Goal: Information Seeking & Learning: Learn about a topic

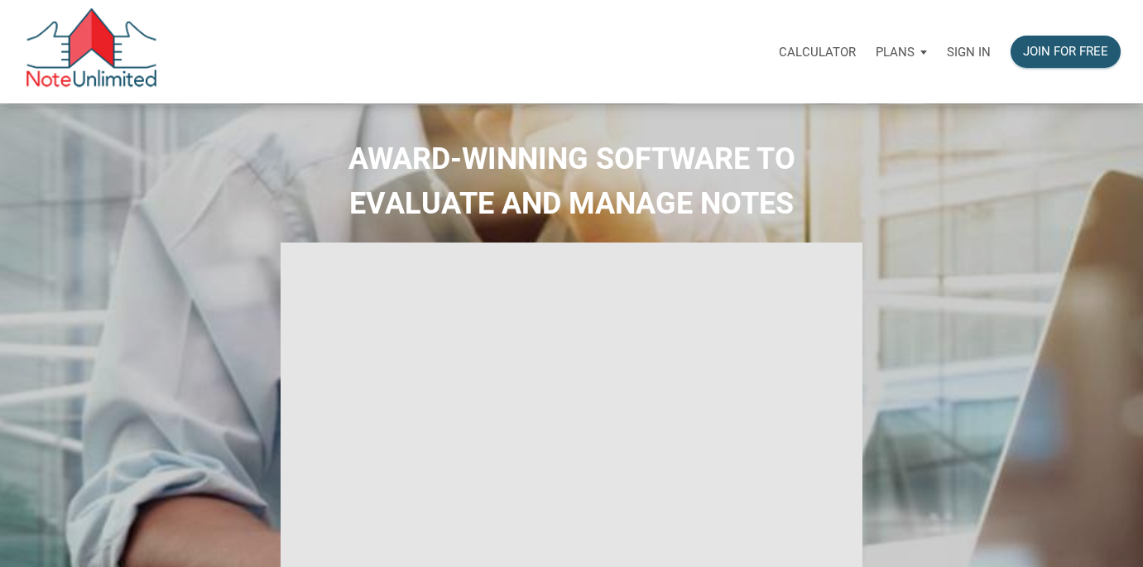
select select
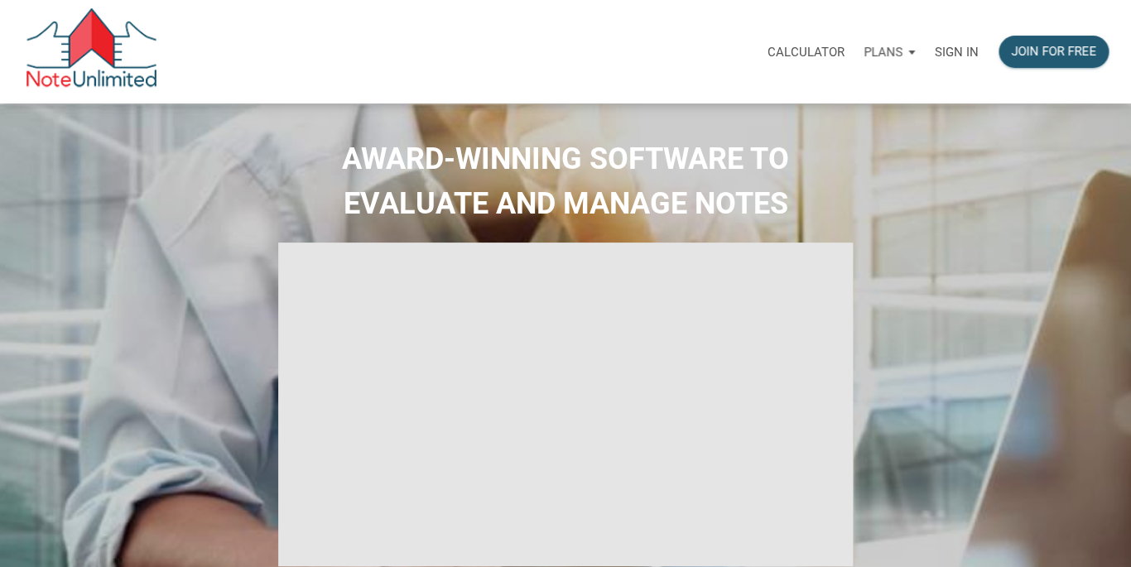
type input "Introduction to new features"
select select
click at [958, 50] on p "Sign in" at bounding box center [957, 52] width 44 height 15
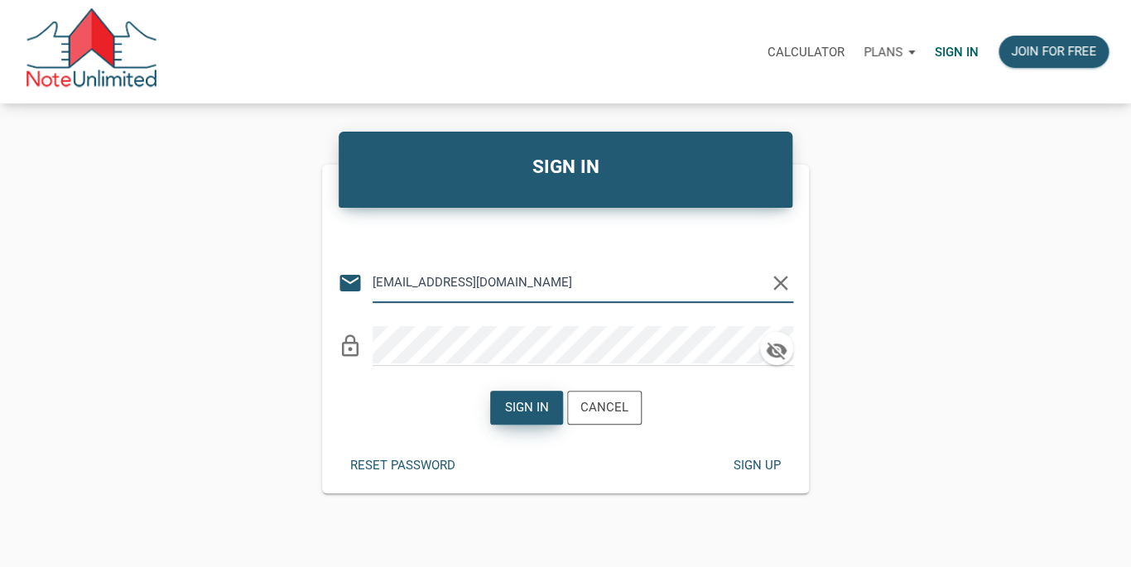
type input "lethasiddons@gmail.com"
click at [522, 408] on div "Sign in" at bounding box center [526, 407] width 44 height 19
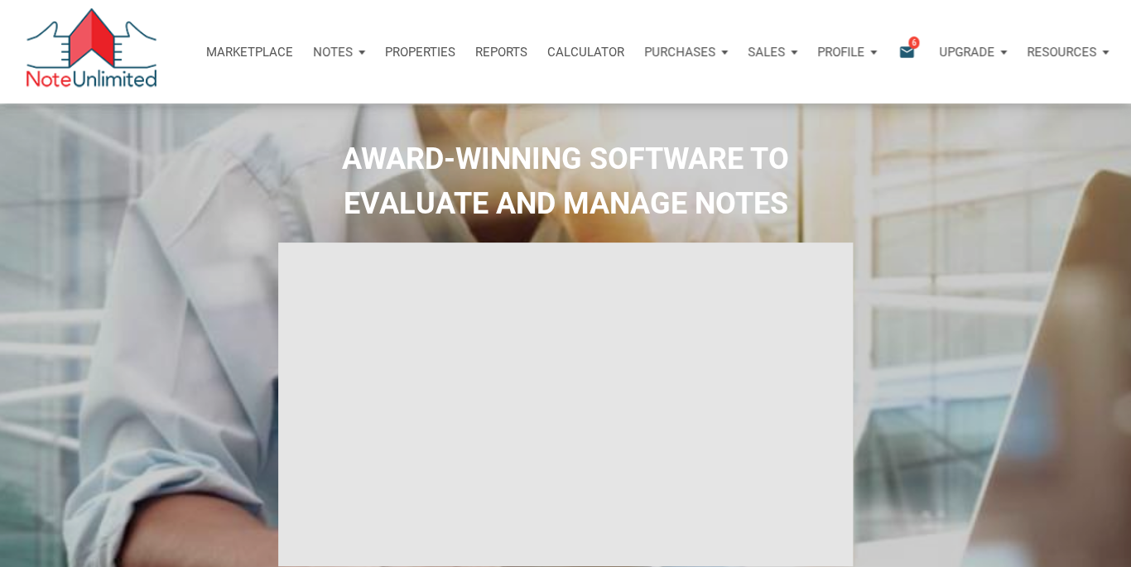
type input "Introduction to new features"
select select
click at [912, 47] on span "6" at bounding box center [913, 42] width 11 height 13
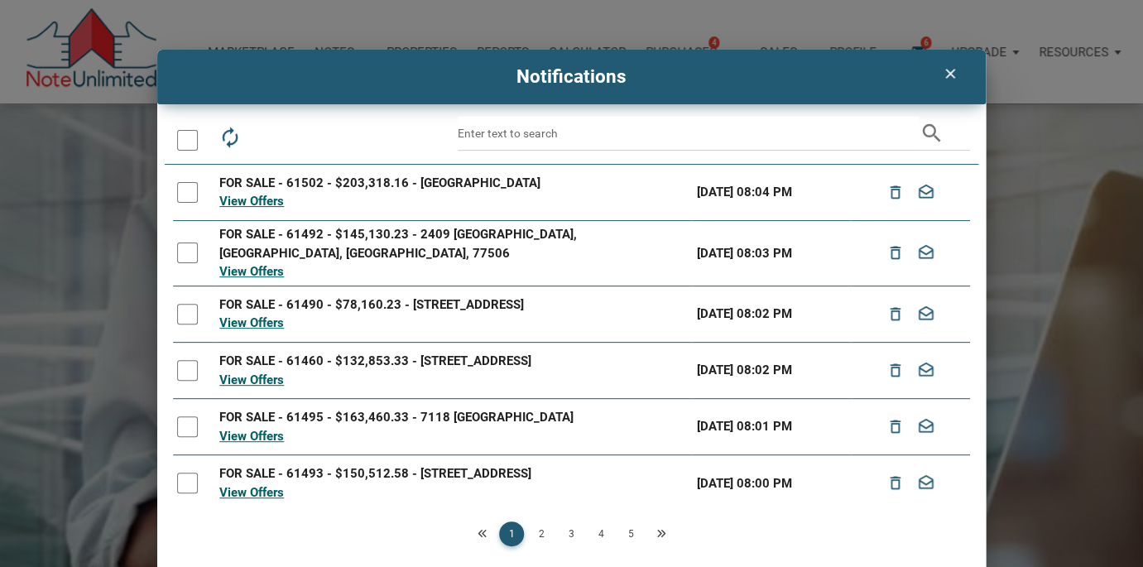
click at [946, 74] on icon "clear" at bounding box center [950, 73] width 20 height 17
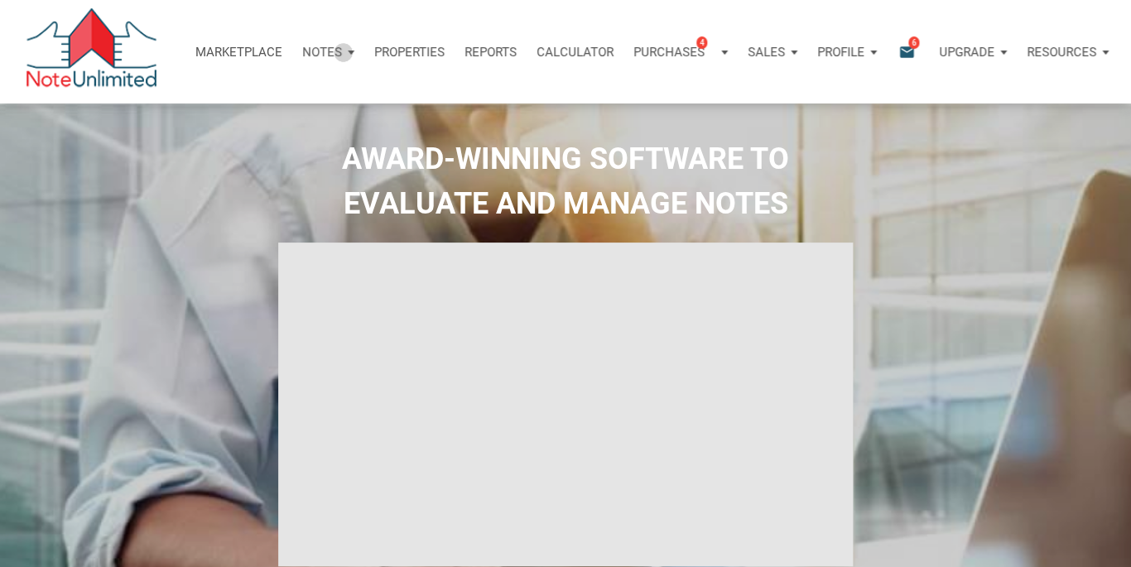
click at [339, 52] on div "Notes" at bounding box center [328, 52] width 72 height 50
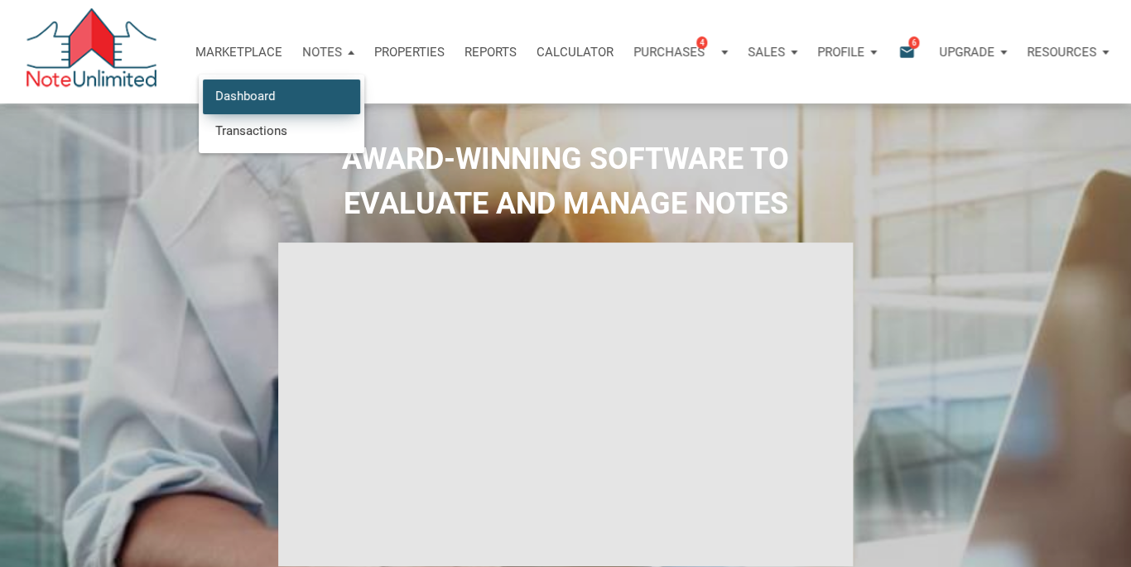
click at [268, 99] on link "Dashboard" at bounding box center [281, 96] width 157 height 34
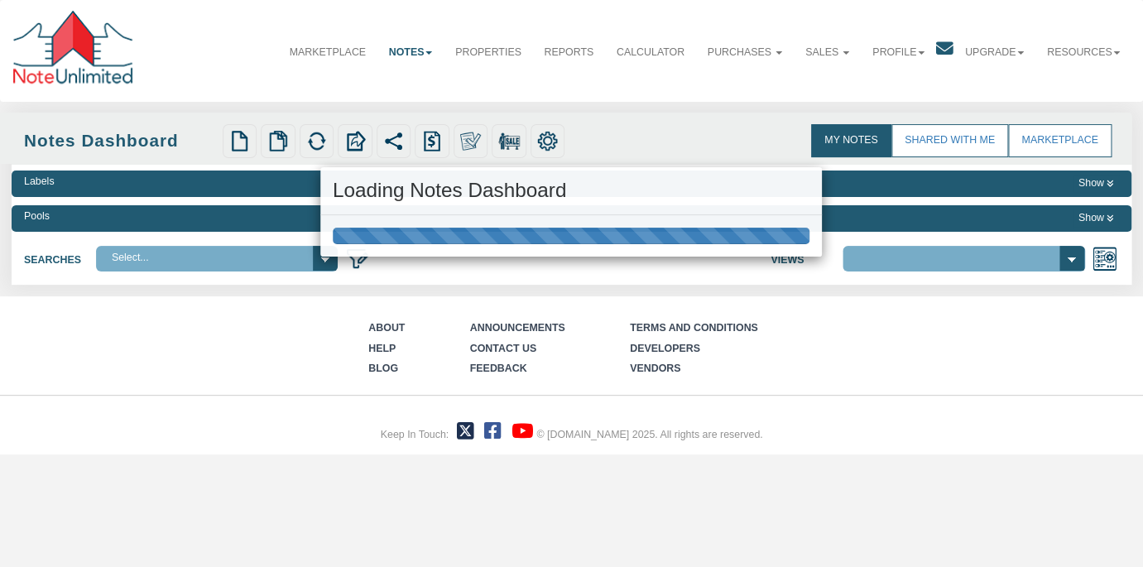
select select
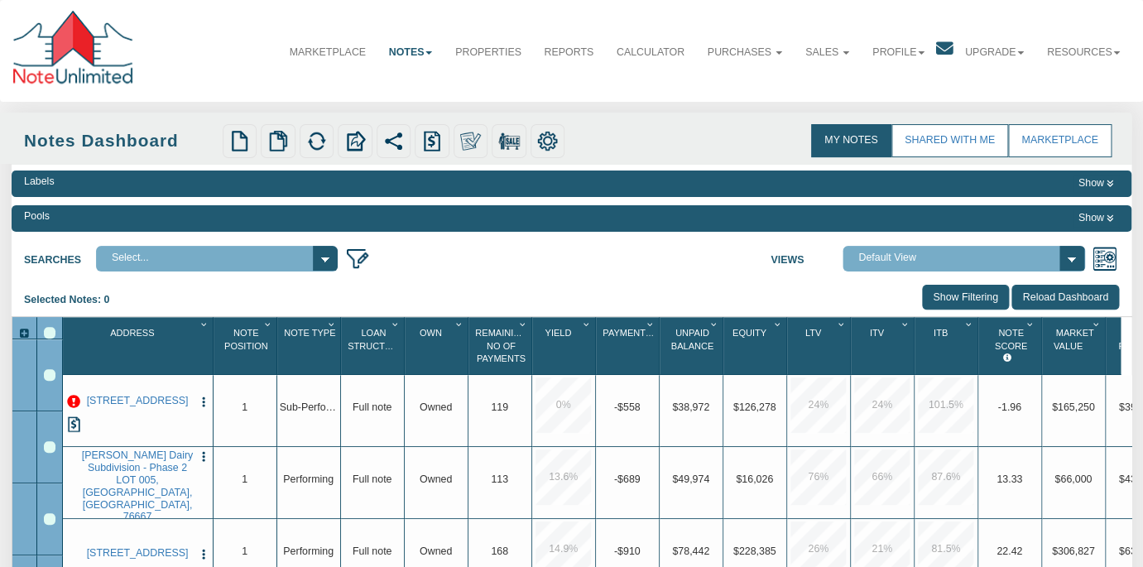
select select "3"
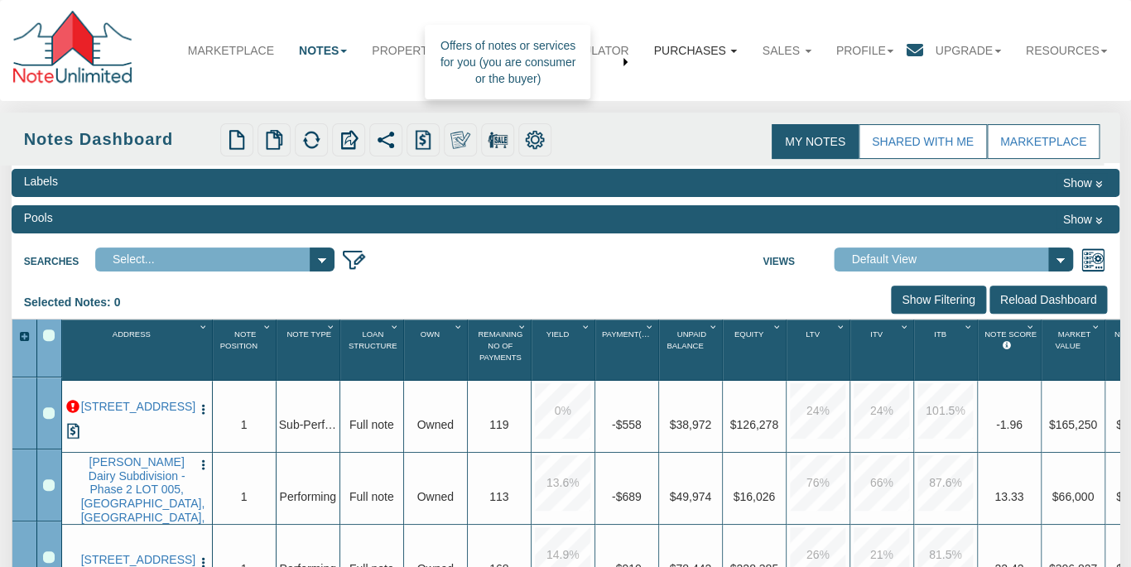
click at [749, 53] on link "Purchases" at bounding box center [695, 50] width 108 height 36
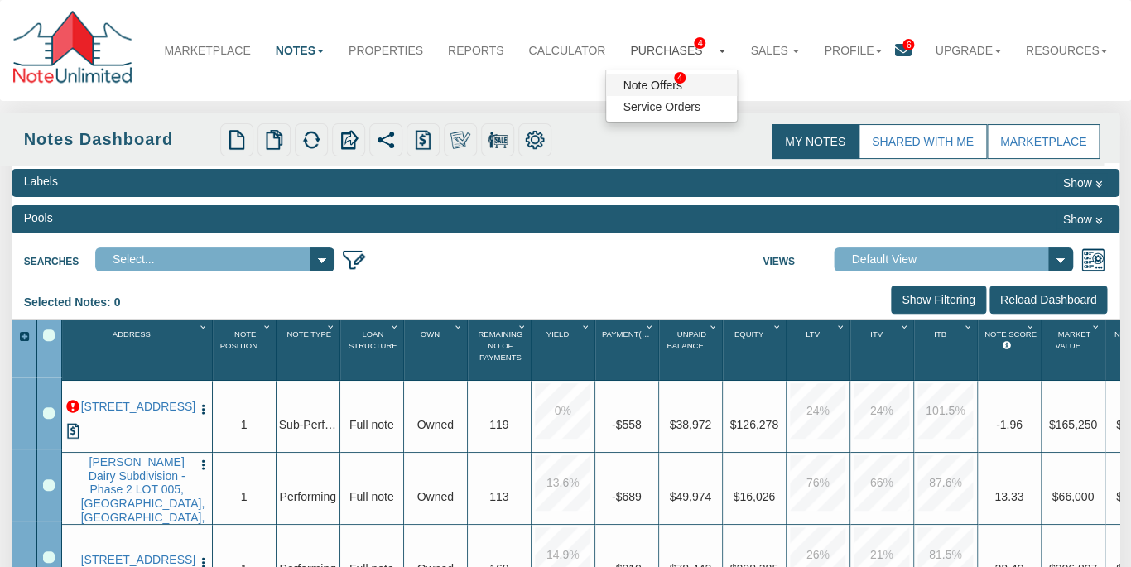
click at [701, 85] on link "Note Offers 4" at bounding box center [671, 86] width 131 height 22
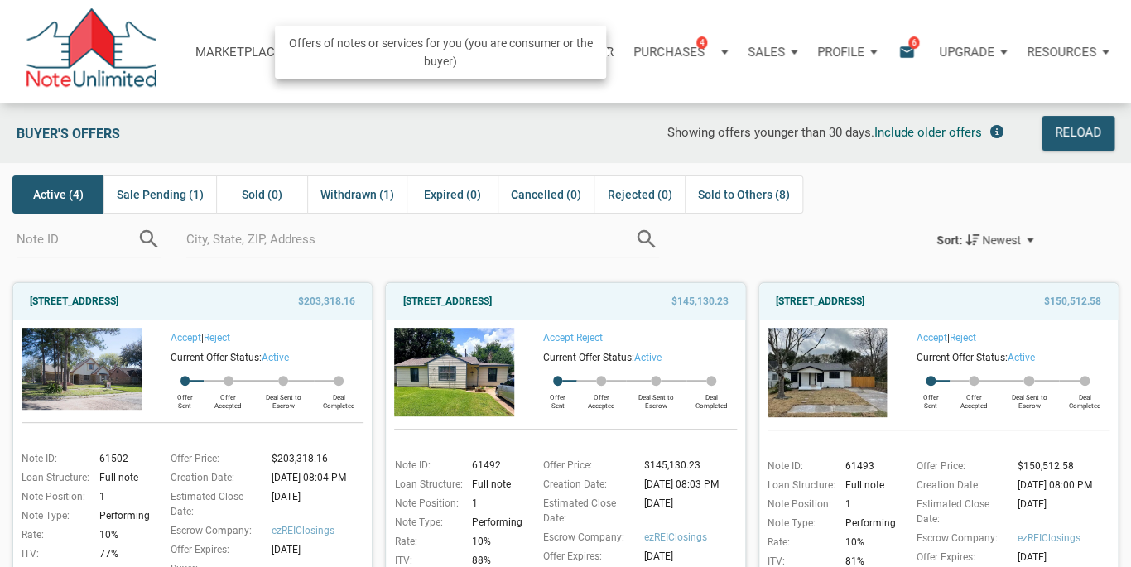
click at [693, 51] on p "Purchases" at bounding box center [668, 52] width 71 height 15
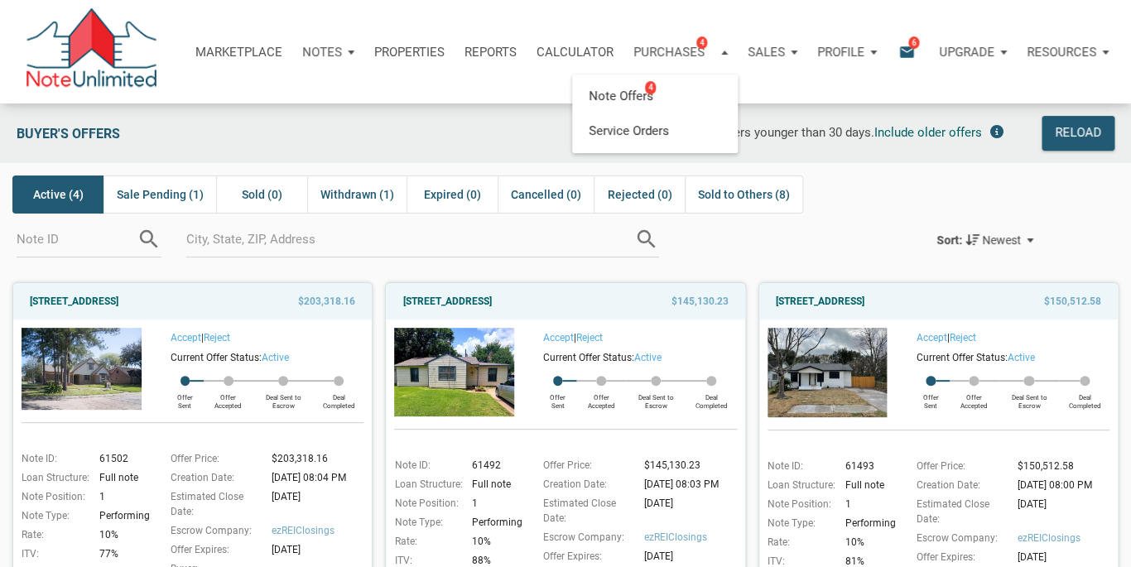
click at [343, 57] on div "Notes" at bounding box center [328, 52] width 72 height 50
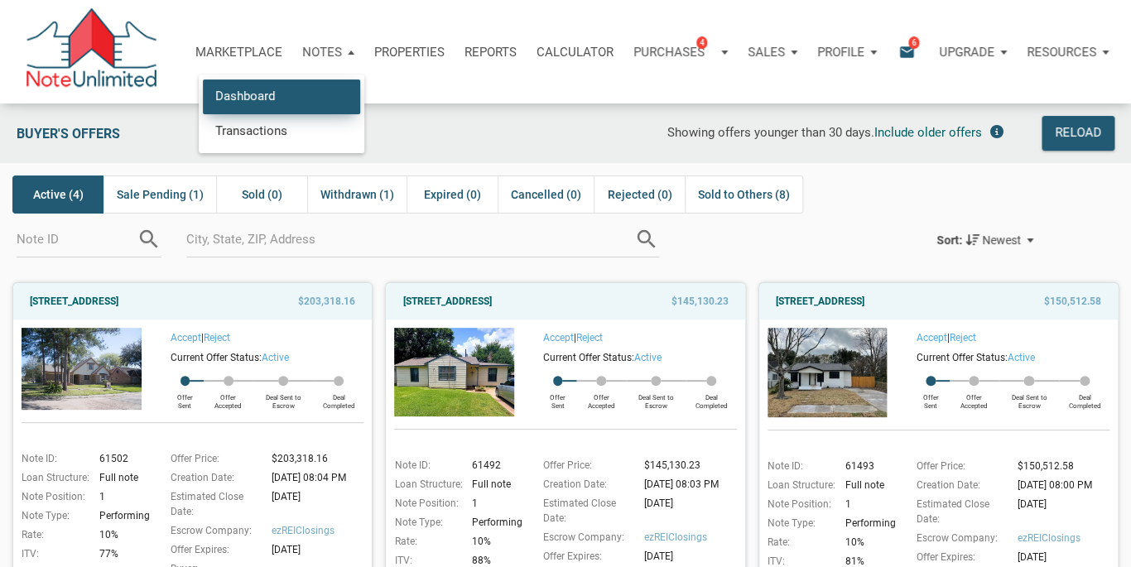
click at [268, 91] on link "Dashboard" at bounding box center [281, 96] width 157 height 34
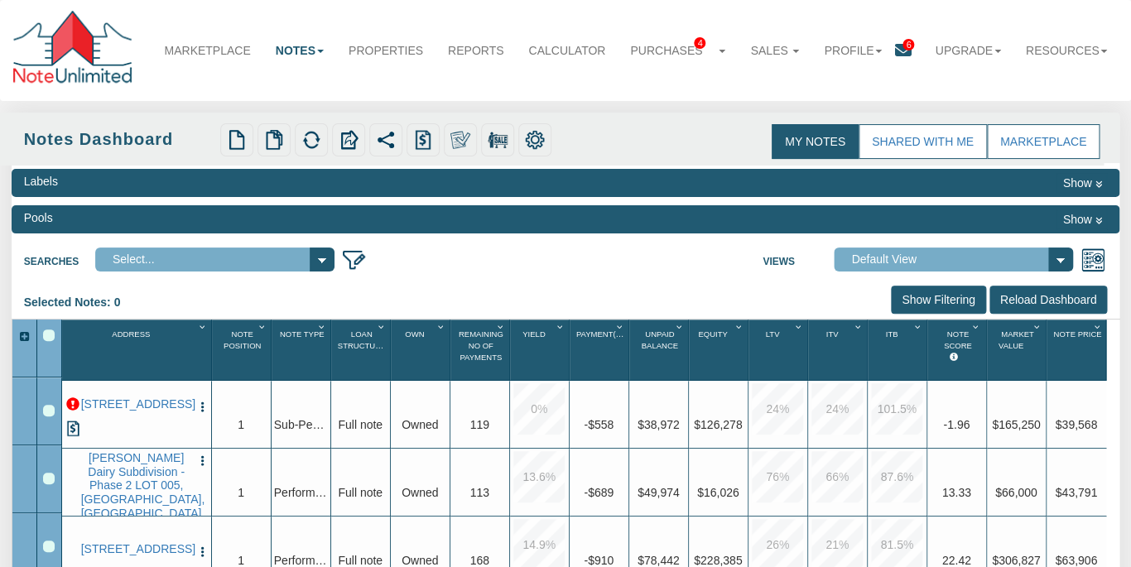
click at [843, 139] on link "My Notes" at bounding box center [815, 141] width 87 height 35
click at [838, 137] on link "My Notes" at bounding box center [815, 141] width 87 height 35
click at [703, 54] on link "Purchases 4" at bounding box center [678, 50] width 120 height 37
click at [914, 48] on span "6" at bounding box center [909, 45] width 12 height 12
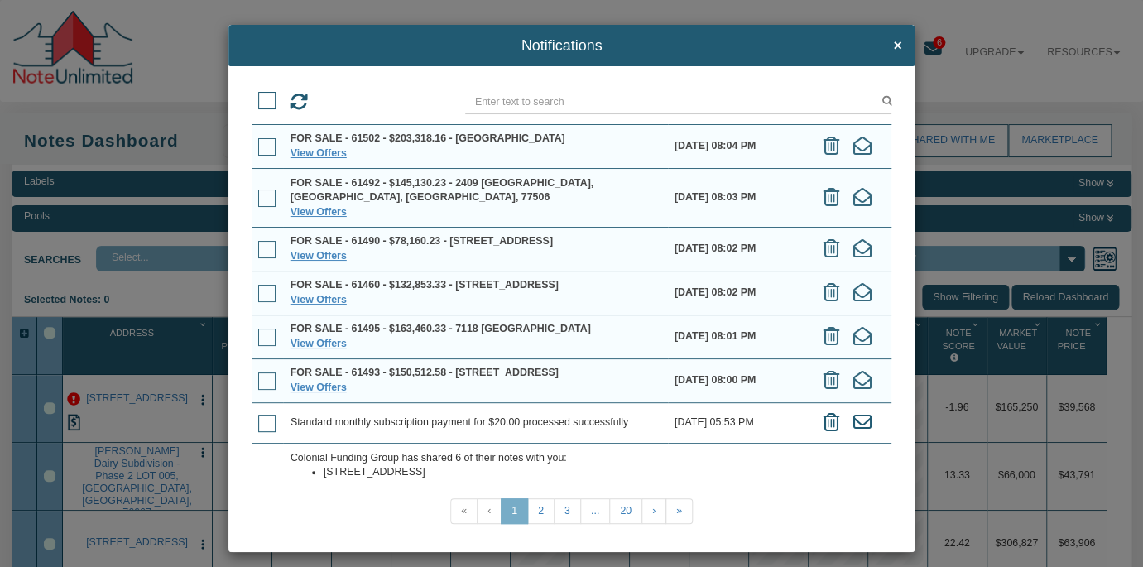
click at [266, 147] on span at bounding box center [266, 146] width 17 height 17
click at [258, 142] on input "checkbox" at bounding box center [258, 142] width 0 height 0
click at [267, 198] on span at bounding box center [266, 198] width 17 height 17
click at [258, 193] on input "checkbox" at bounding box center [258, 193] width 0 height 0
click at [267, 247] on span at bounding box center [266, 249] width 17 height 17
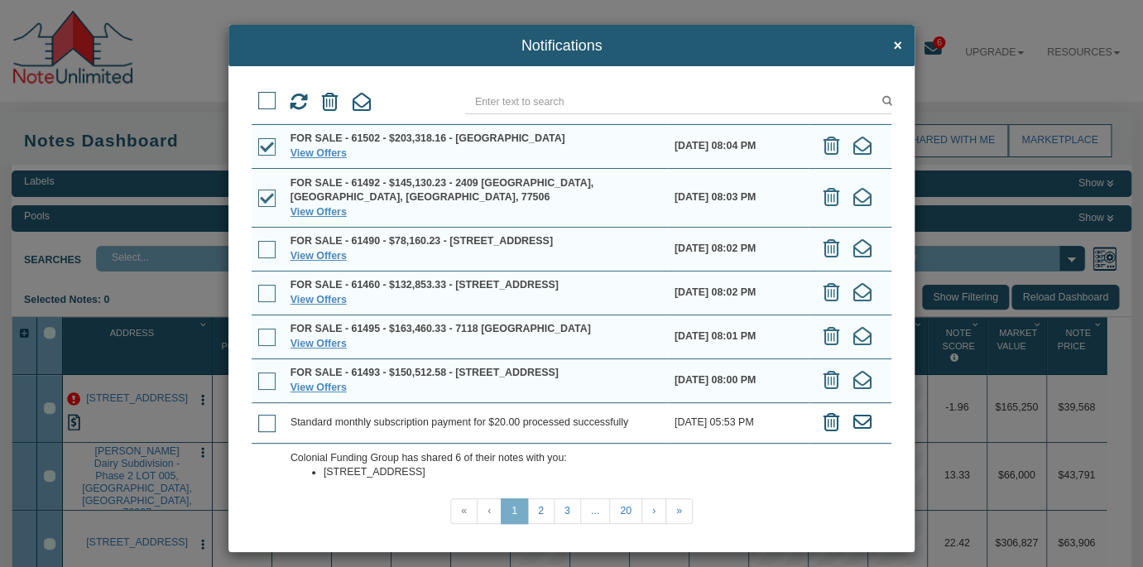
click at [258, 244] on input "checkbox" at bounding box center [258, 244] width 0 height 0
click at [267, 248] on span at bounding box center [266, 249] width 17 height 17
click at [262, 302] on span at bounding box center [266, 293] width 17 height 17
click at [258, 288] on input "checkbox" at bounding box center [258, 288] width 0 height 0
click at [259, 346] on span at bounding box center [266, 337] width 17 height 17
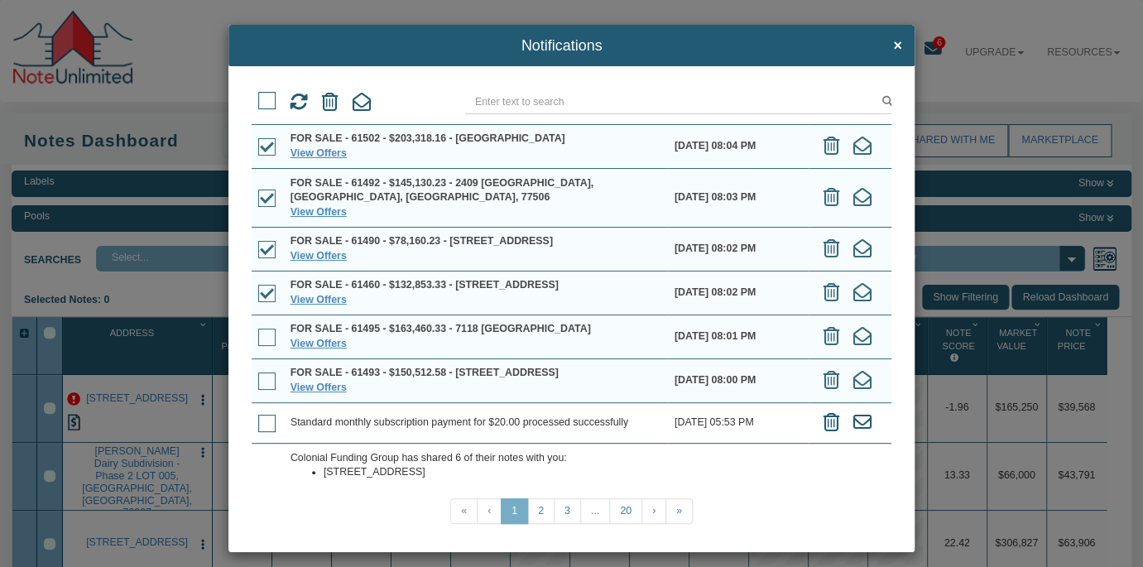
click at [258, 332] on input "checkbox" at bounding box center [258, 332] width 0 height 0
click at [271, 148] on span at bounding box center [266, 146] width 17 height 17
click at [258, 142] on input "checkbox" at bounding box center [258, 142] width 0 height 0
click at [316, 153] on link "View Offers" at bounding box center [319, 153] width 56 height 12
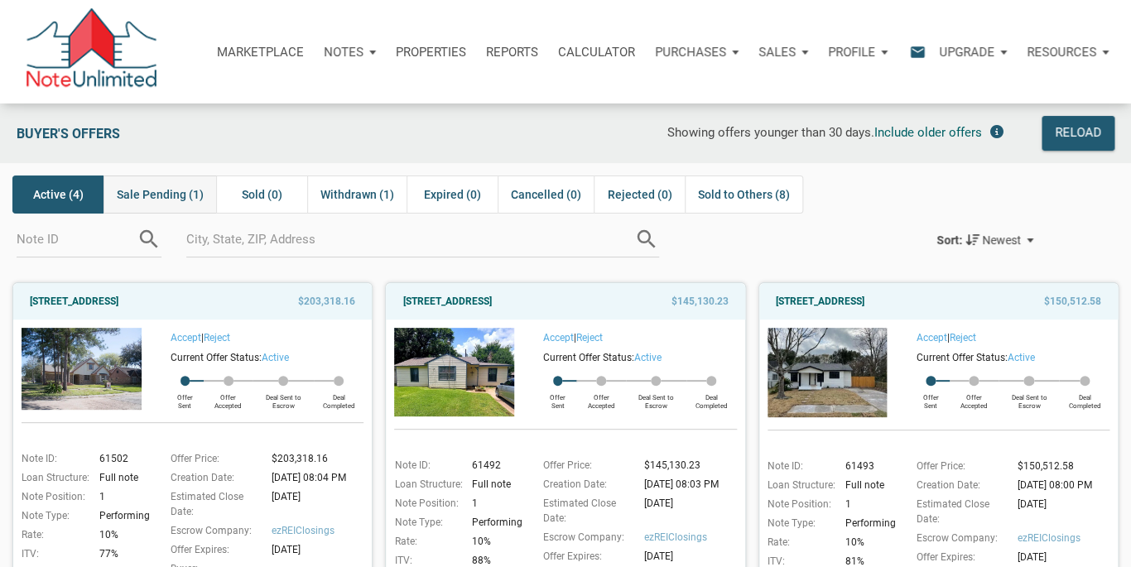
click at [166, 200] on span "Sale Pending (1)" at bounding box center [160, 195] width 87 height 20
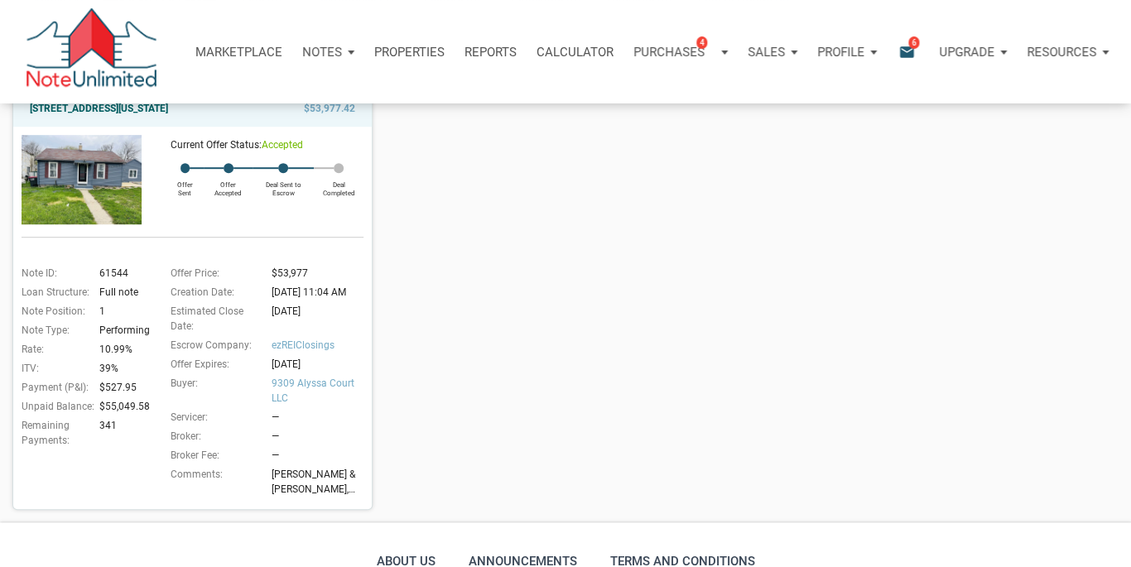
scroll to position [199, 0]
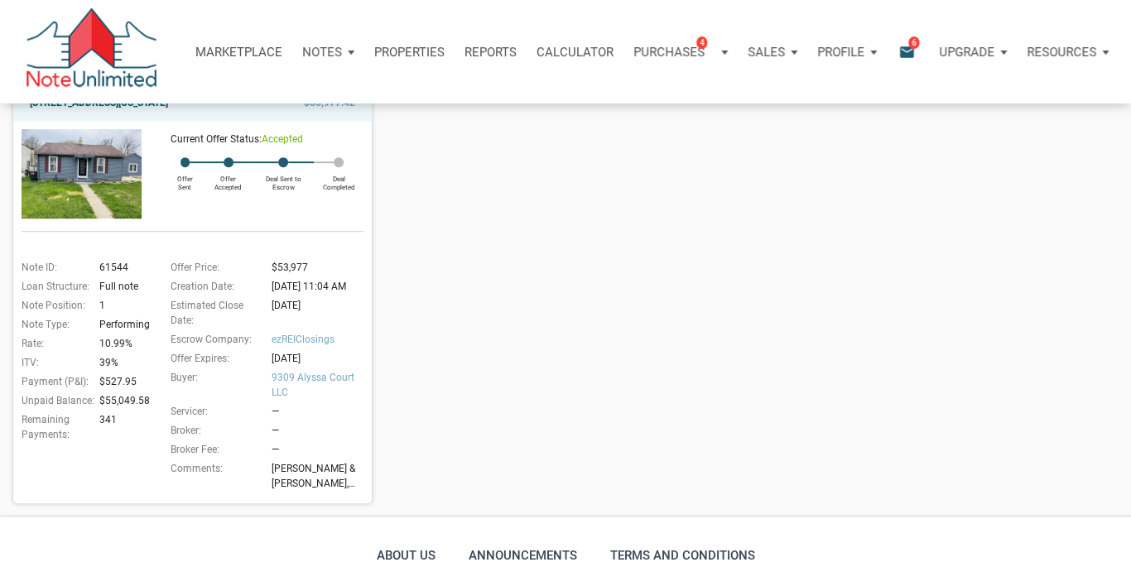
click at [328, 488] on span "[PERSON_NAME] & [PERSON_NAME], [PERSON_NAME] doesn't accept counter offers. The…" at bounding box center [321, 476] width 101 height 30
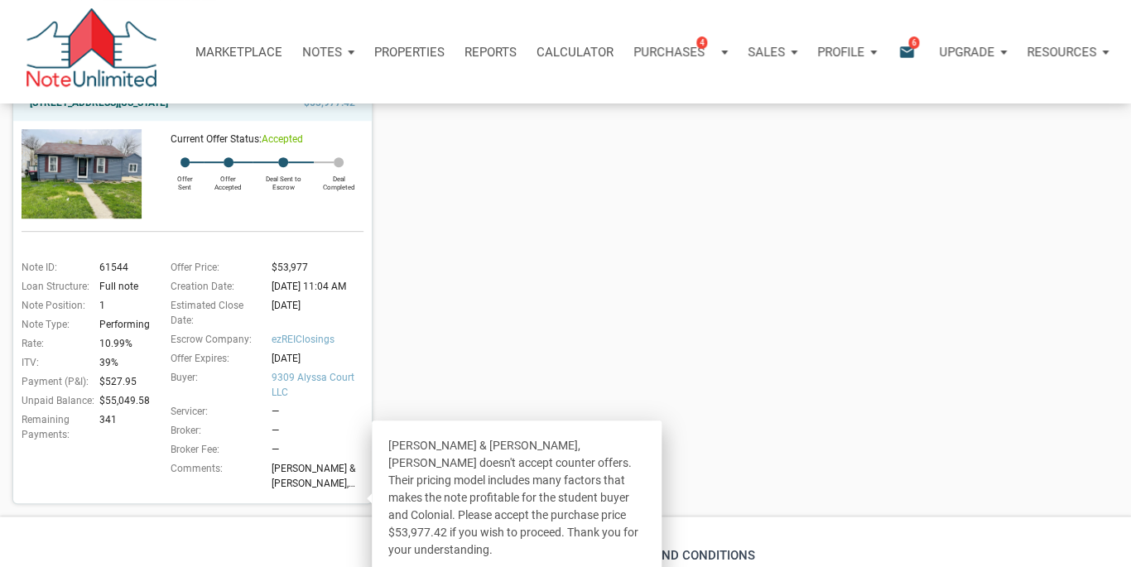
click at [113, 194] on img at bounding box center [82, 173] width 120 height 89
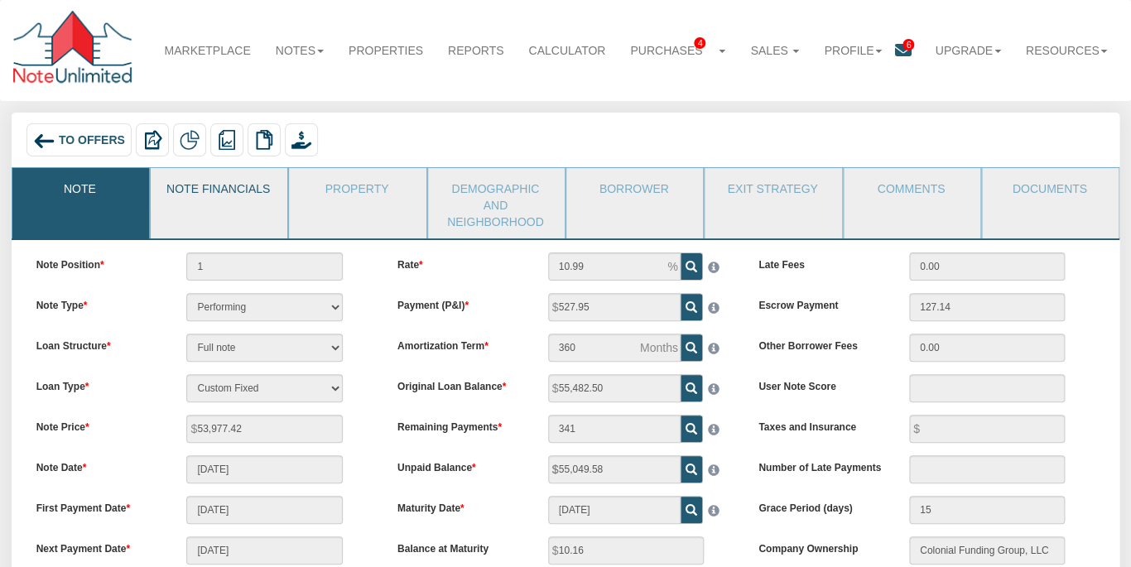
click at [206, 185] on link "Note Financials" at bounding box center [218, 188] width 135 height 41
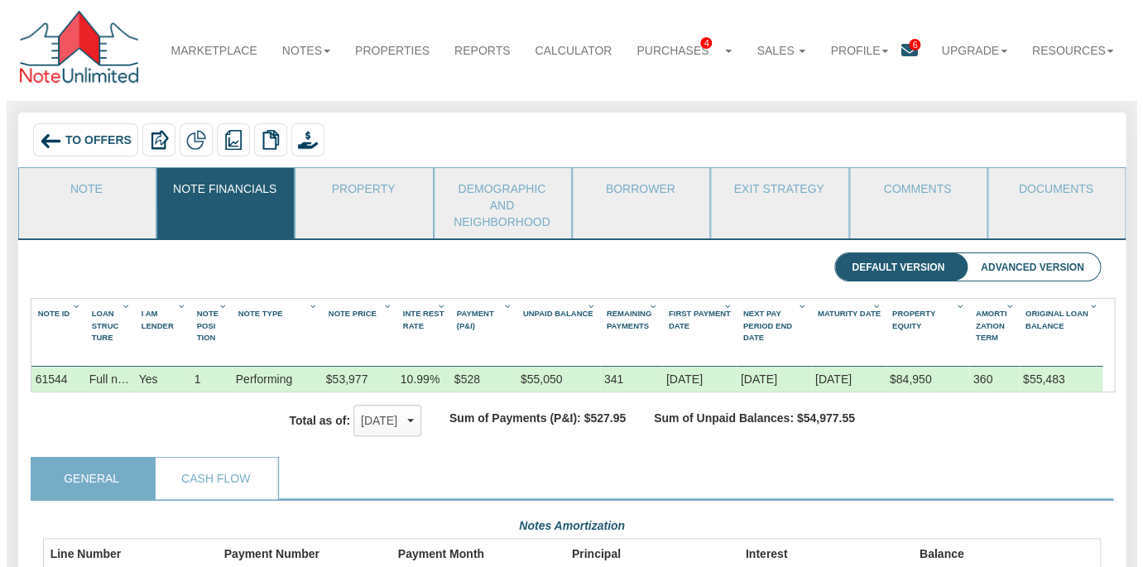
scroll to position [266, 1057]
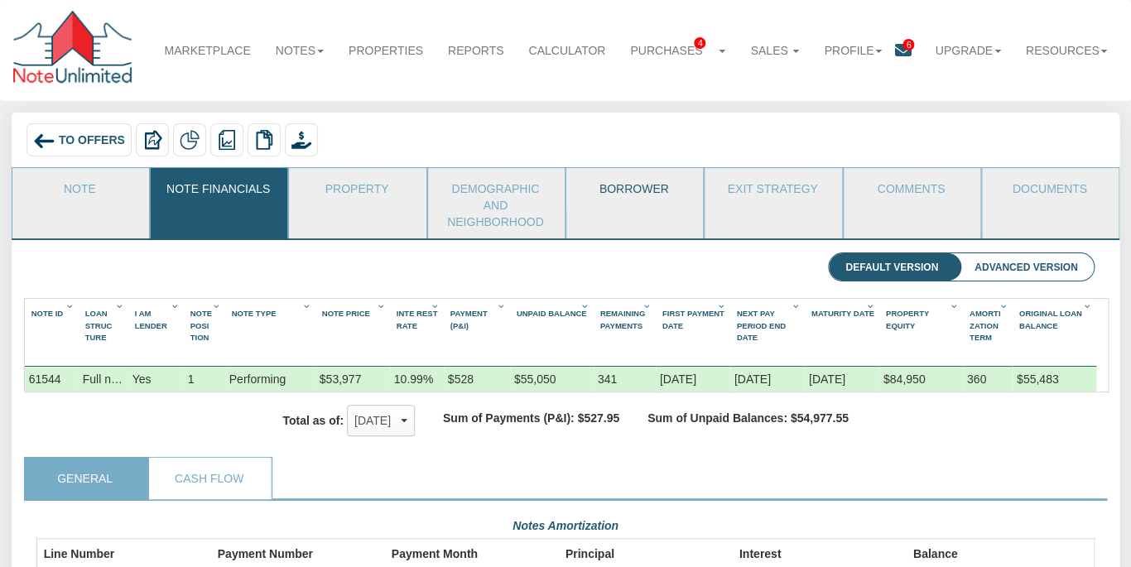
click at [638, 190] on link "Borrower" at bounding box center [633, 188] width 135 height 41
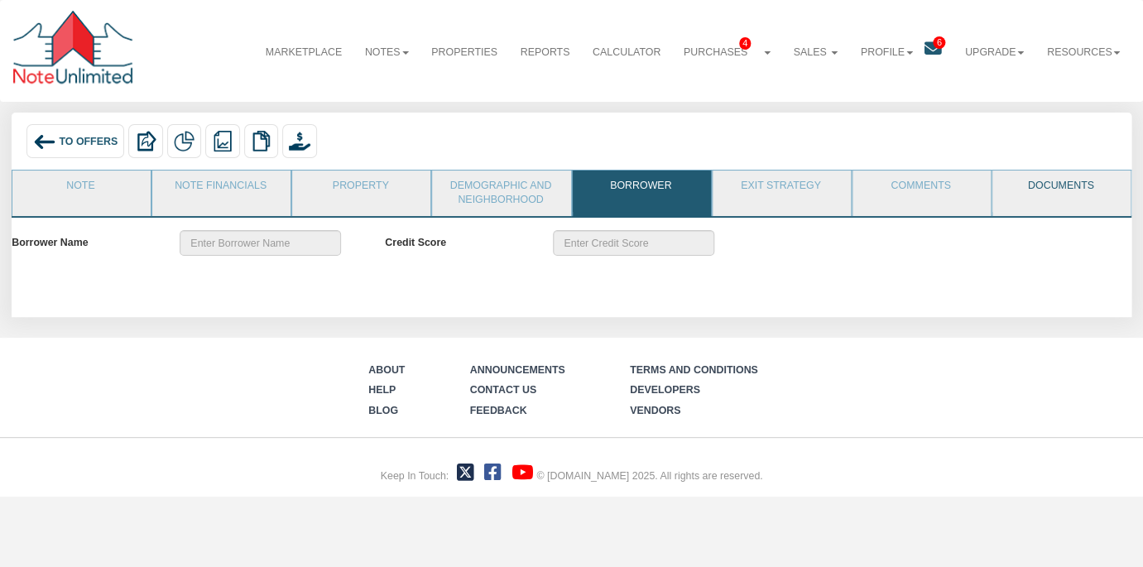
click at [1042, 191] on link "Documents" at bounding box center [1061, 191] width 137 height 41
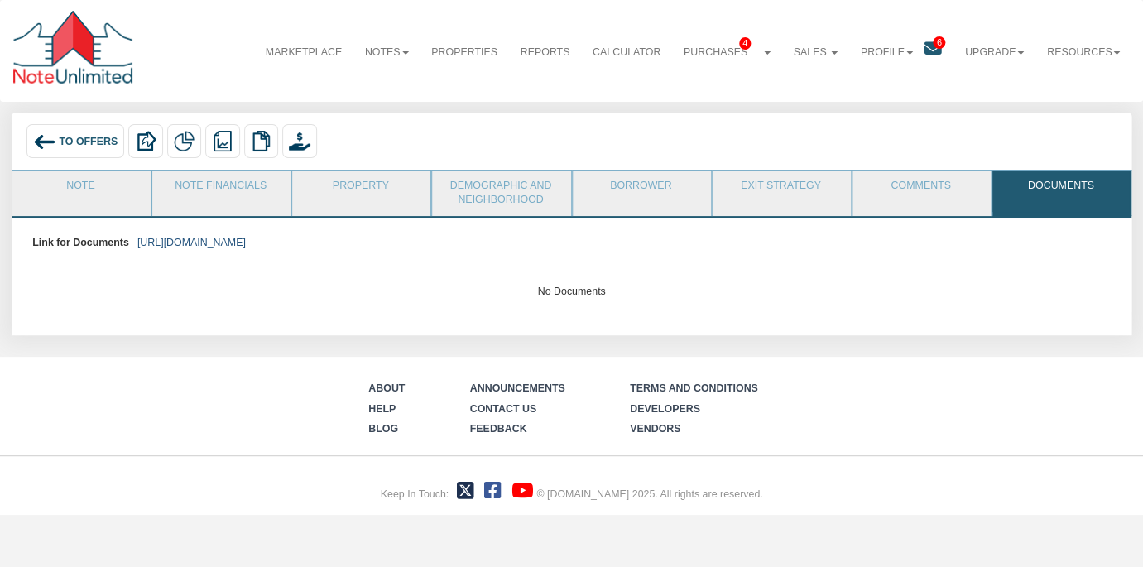
click at [235, 244] on link "https://colonialfundinggroup.sharepoint.com/:f:/s/operationsteam/Eg4Mqfs_XV1Mu0…" at bounding box center [191, 243] width 108 height 12
